Goal: Information Seeking & Learning: Learn about a topic

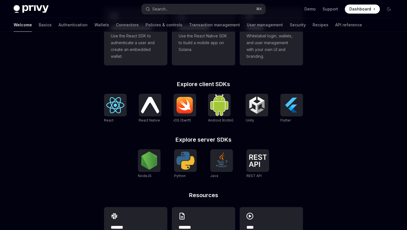
scroll to position [220, 0]
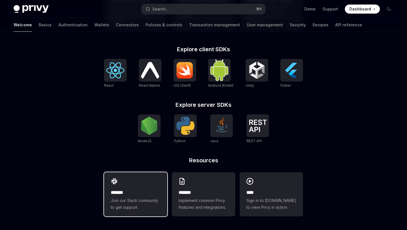
click at [137, 183] on div "******* Join our Slack community to get support." at bounding box center [135, 194] width 63 height 44
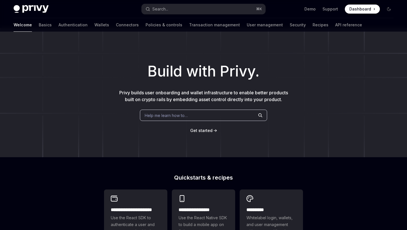
scroll to position [0, 0]
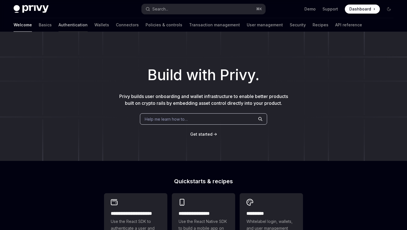
click at [59, 25] on link "Authentication" at bounding box center [73, 25] width 29 height 14
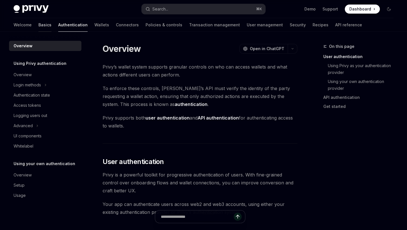
click at [38, 26] on link "Basics" at bounding box center [44, 25] width 13 height 14
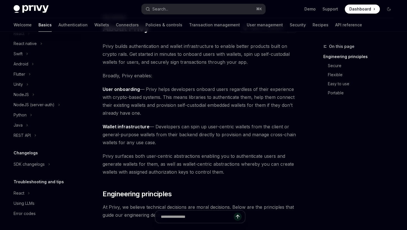
scroll to position [33, 0]
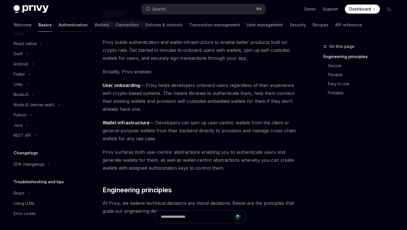
click at [59, 22] on link "Authentication" at bounding box center [73, 25] width 29 height 14
type textarea "*"
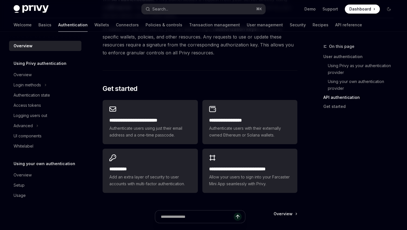
scroll to position [488, 0]
